Goal: Task Accomplishment & Management: Use online tool/utility

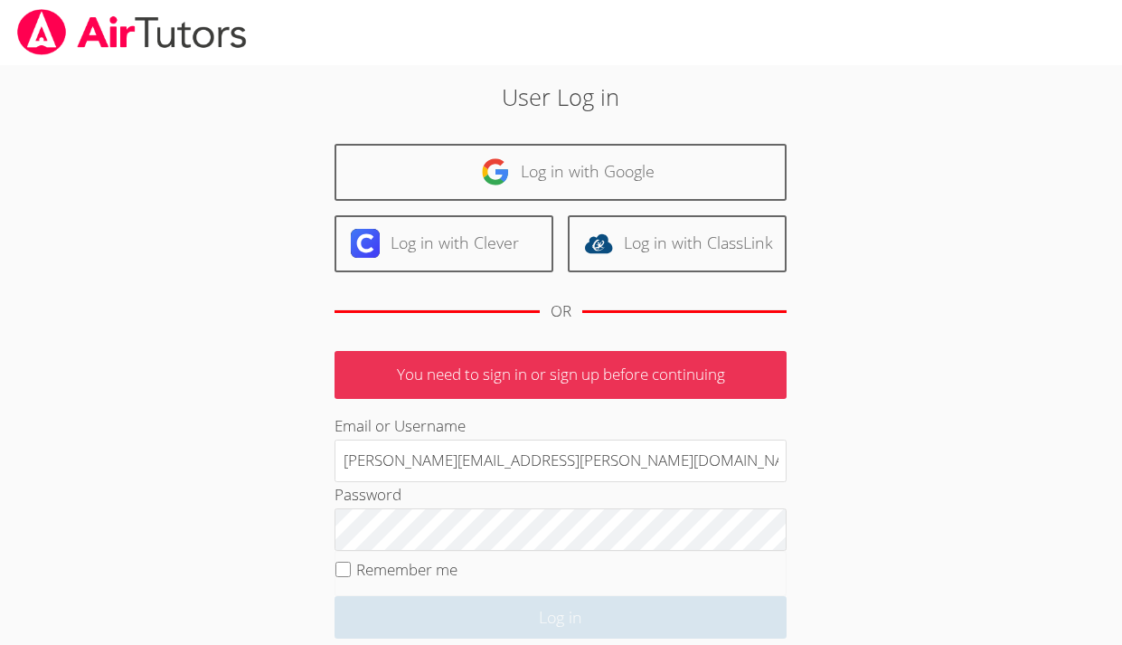
scroll to position [72, 0]
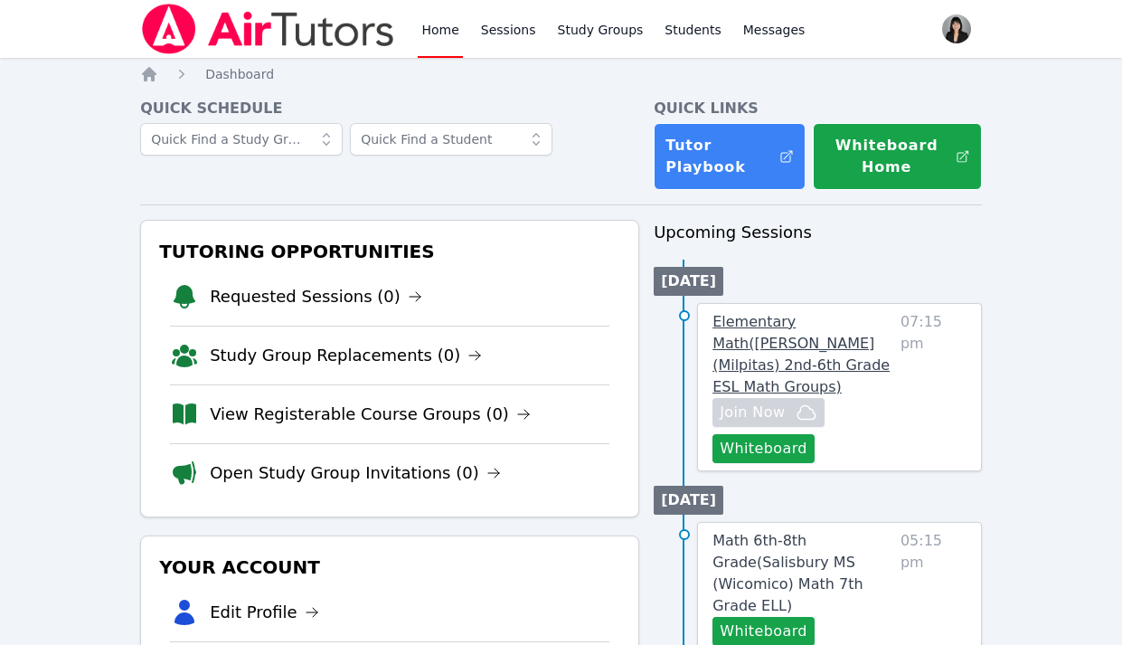
click at [771, 321] on span "Elementary Math ( [PERSON_NAME] (Milpitas) 2nd-6th Grade ESL Math Groups )" at bounding box center [801, 354] width 177 height 82
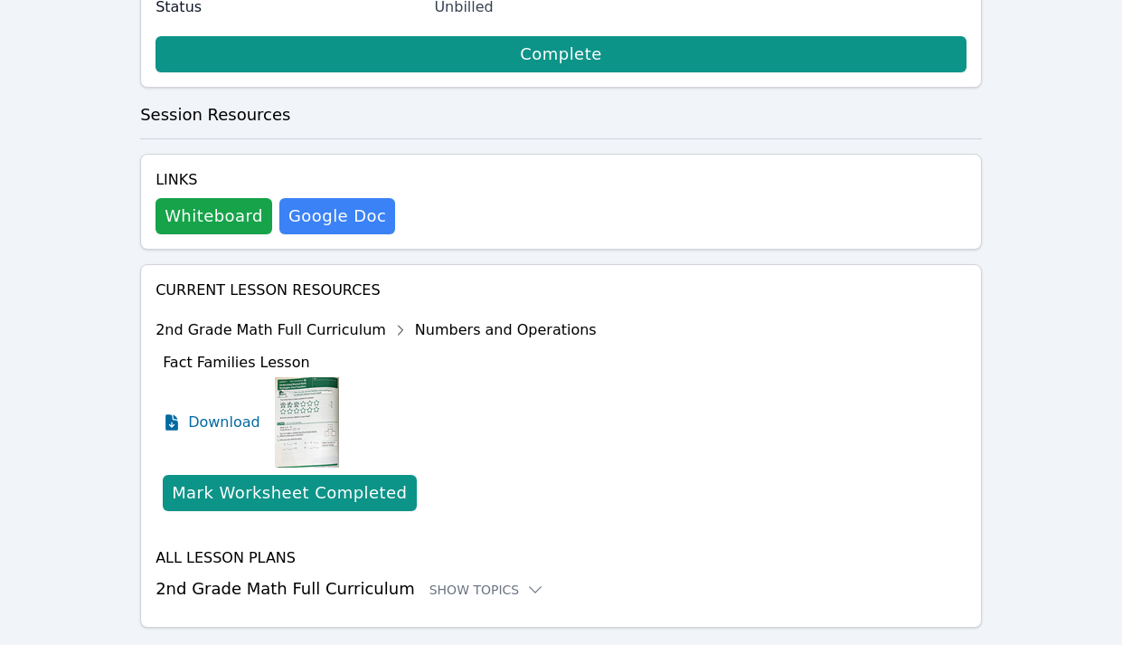
scroll to position [530, 0]
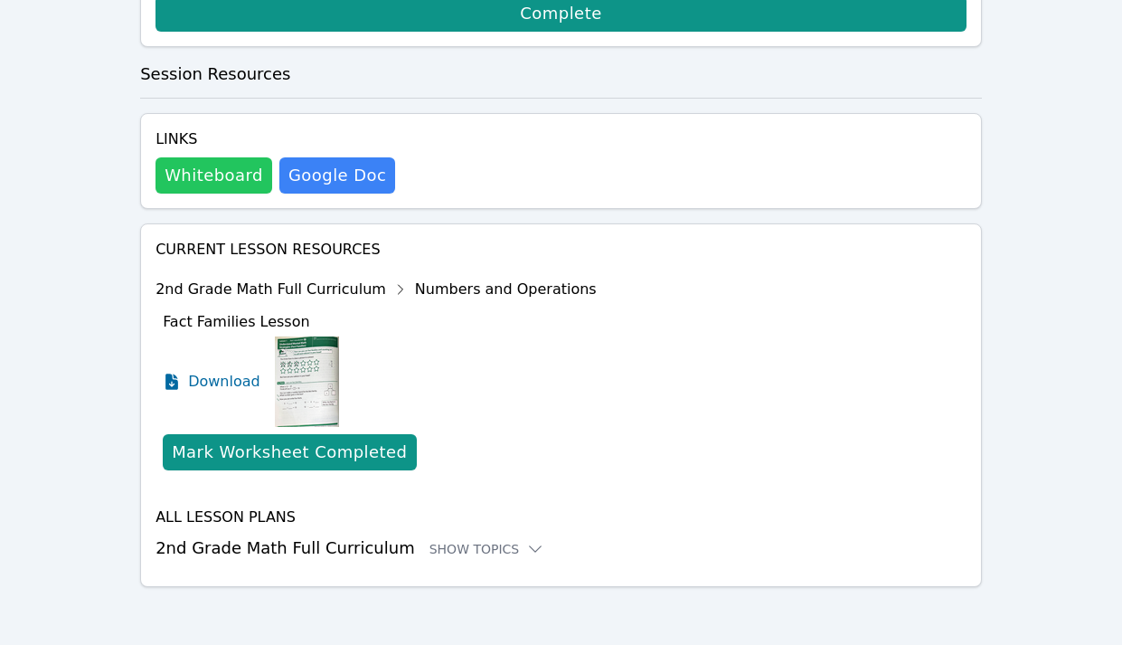
click at [201, 172] on button "Whiteboard" at bounding box center [214, 175] width 117 height 36
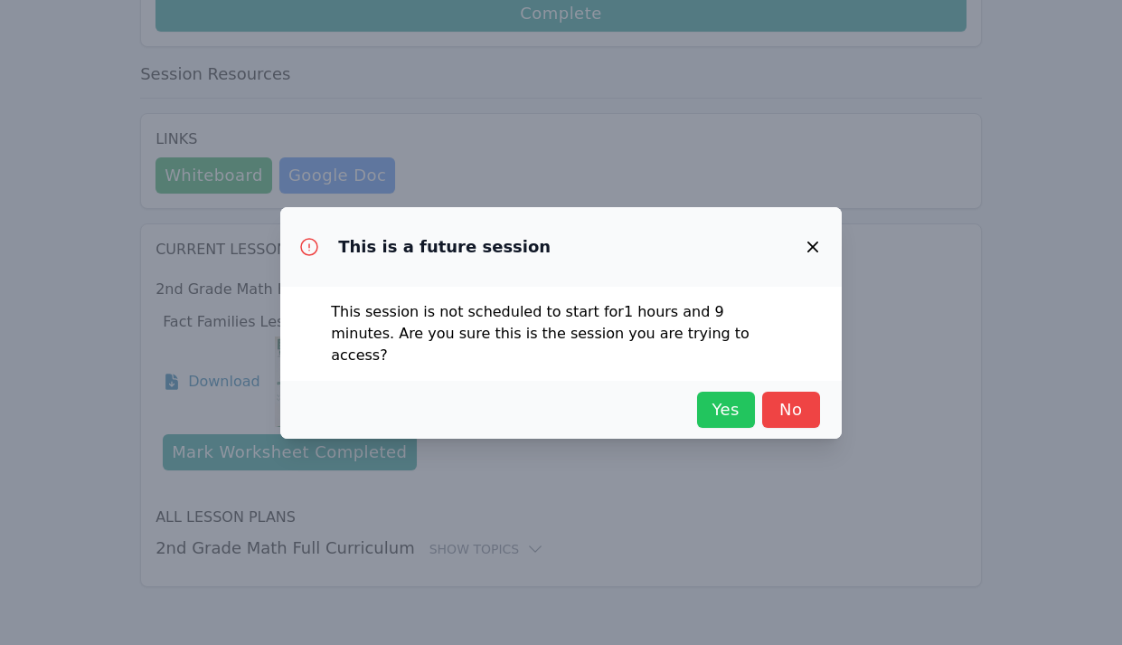
click at [729, 397] on span "Yes" at bounding box center [726, 409] width 40 height 25
